Goal: Register for event/course

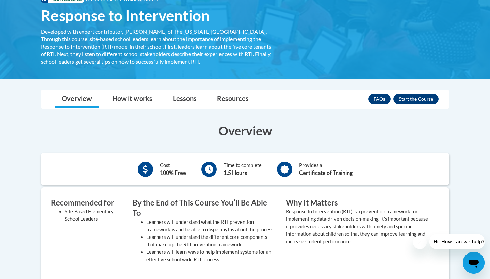
scroll to position [115, 0]
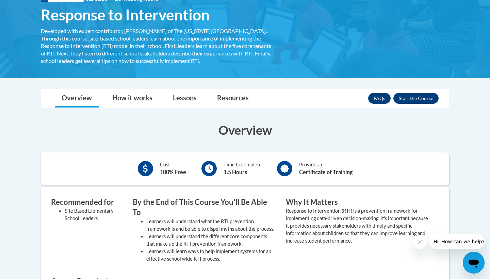
click at [412, 96] on button "Enroll" at bounding box center [415, 98] width 45 height 11
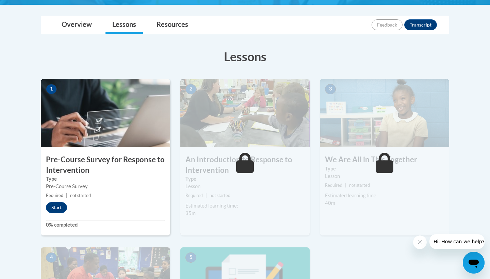
scroll to position [155, 0]
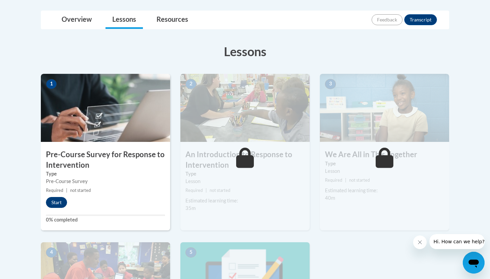
click at [62, 201] on button "Start" at bounding box center [56, 202] width 21 height 11
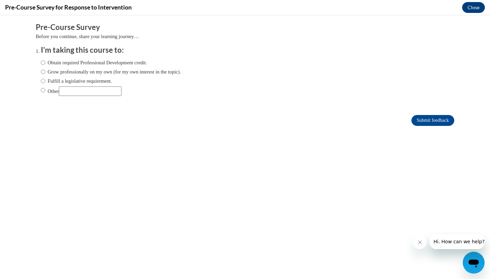
scroll to position [0, 0]
click at [43, 60] on input "Obtain required Professional Development credit." at bounding box center [43, 62] width 4 height 7
radio input "true"
